Goal: Task Accomplishment & Management: Manage account settings

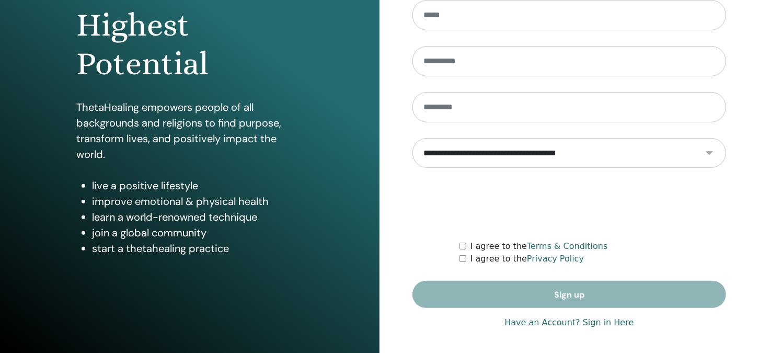
scroll to position [148, 0]
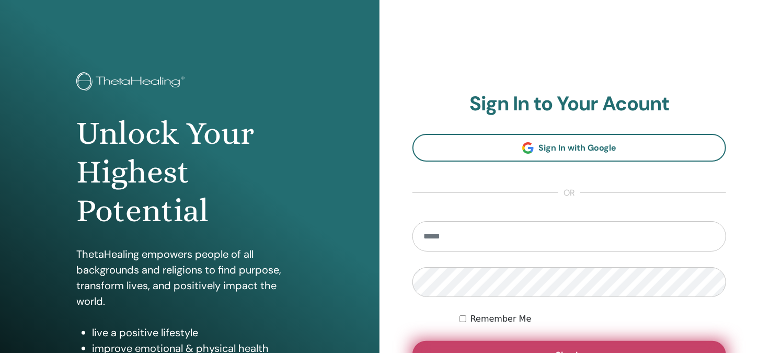
type input "**********"
click at [576, 347] on button "Sign In" at bounding box center [570, 354] width 314 height 27
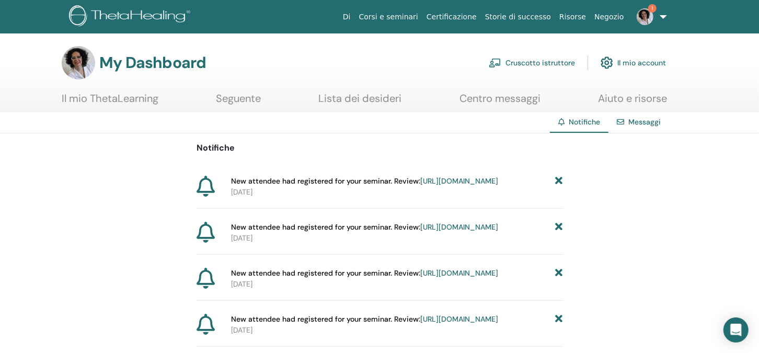
click at [420, 186] on link "https://member.thetahealing.com/instructor/seminar/370091/attendees" at bounding box center [459, 180] width 78 height 9
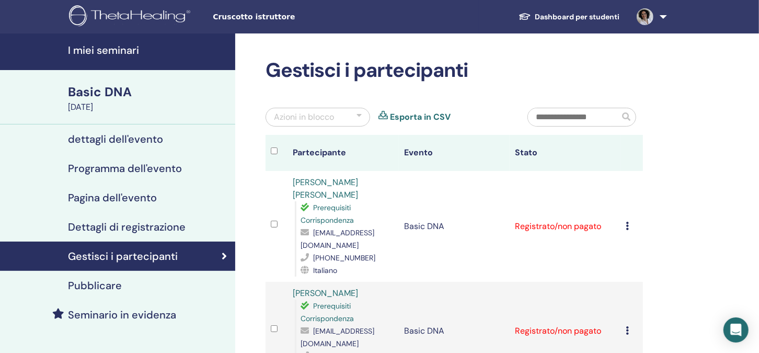
click at [662, 16] on link at bounding box center [649, 16] width 43 height 33
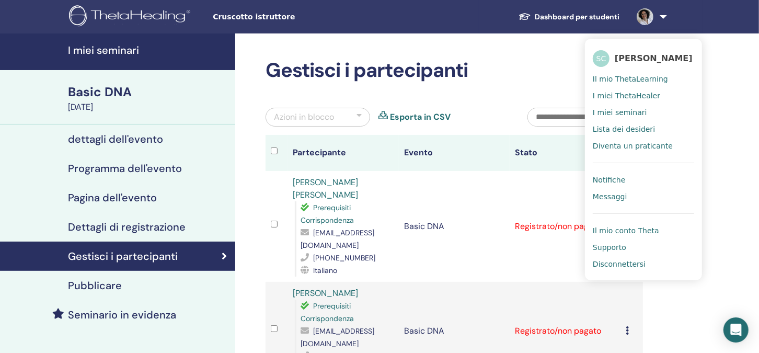
click at [619, 262] on span "Disconnettersi" at bounding box center [619, 263] width 53 height 9
